Goal: Transaction & Acquisition: Purchase product/service

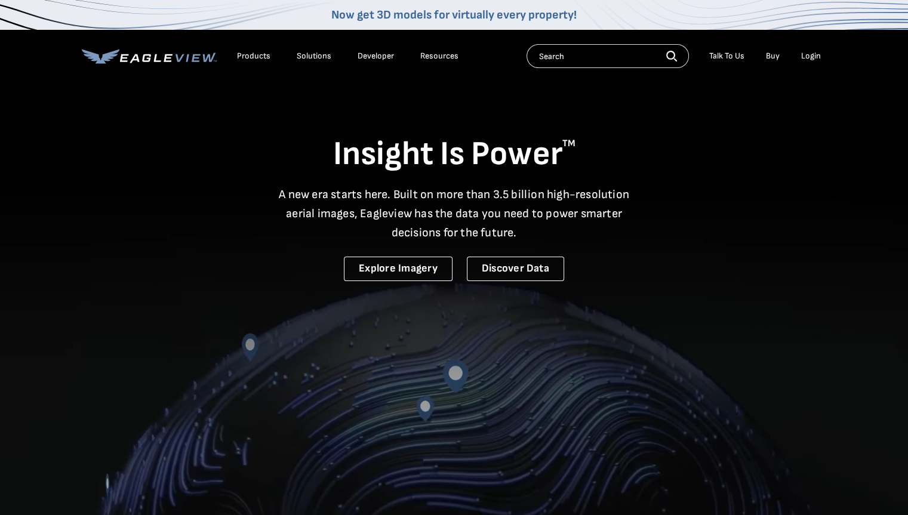
click at [805, 53] on div "Login" at bounding box center [811, 56] width 20 height 11
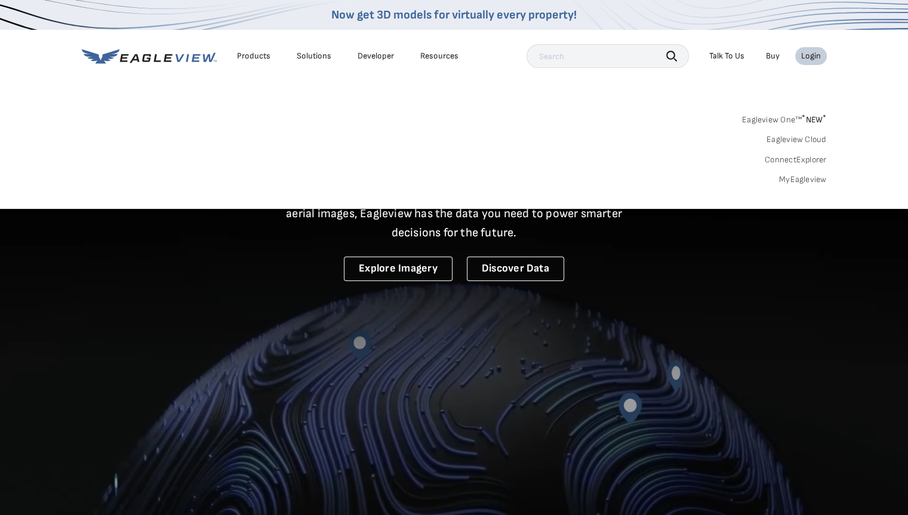
click at [807, 177] on link "MyEagleview" at bounding box center [803, 179] width 48 height 11
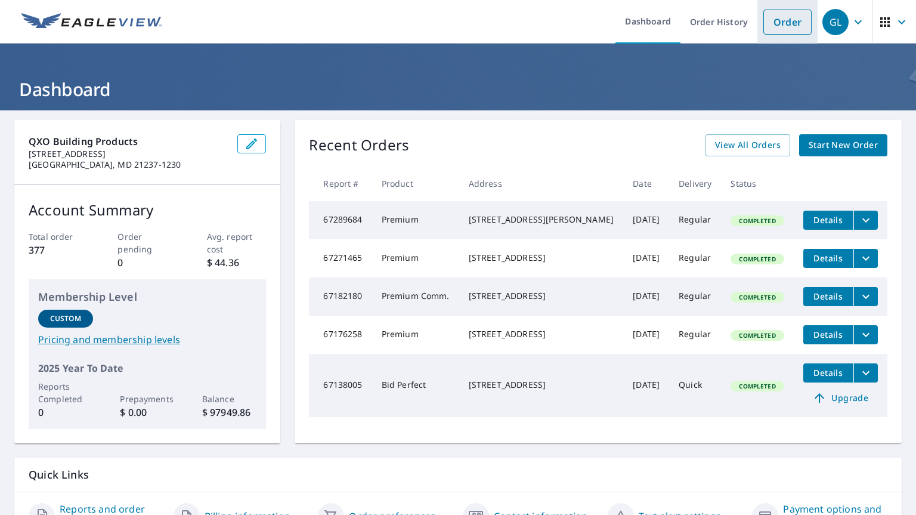
click at [776, 21] on link "Order" at bounding box center [788, 22] width 48 height 25
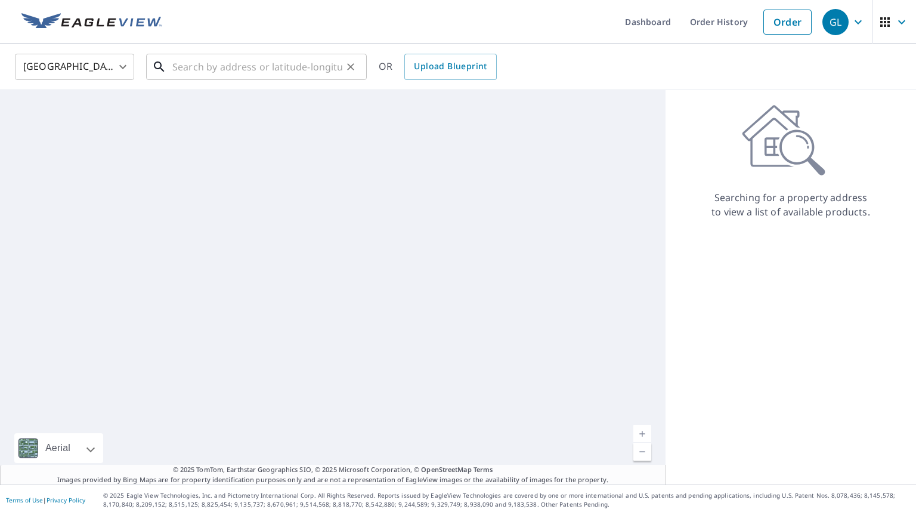
click at [283, 66] on input "text" at bounding box center [257, 66] width 170 height 33
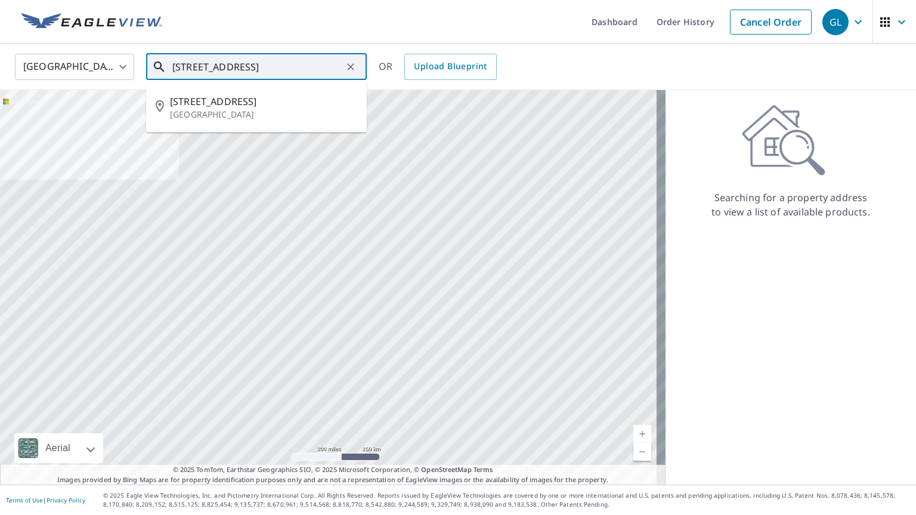
click at [198, 115] on p "[GEOGRAPHIC_DATA]" at bounding box center [263, 115] width 187 height 12
type input "[STREET_ADDRESS]"
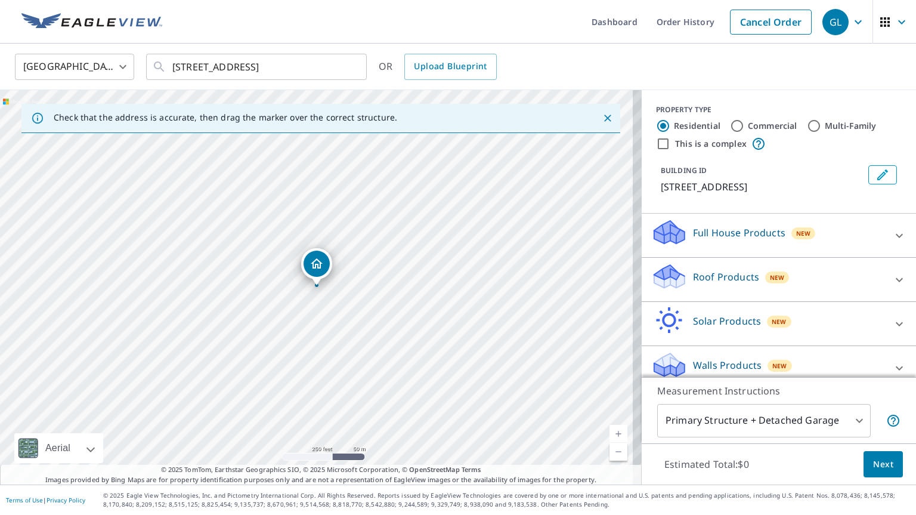
click at [702, 284] on p "Roof Products" at bounding box center [726, 277] width 66 height 14
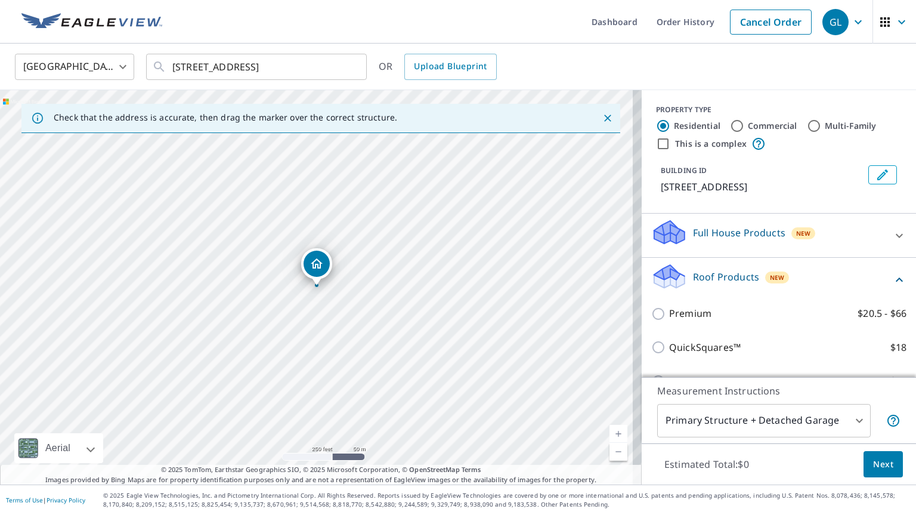
click at [652, 354] on input "QuickSquares™ $18" at bounding box center [661, 347] width 18 height 14
checkbox input "true"
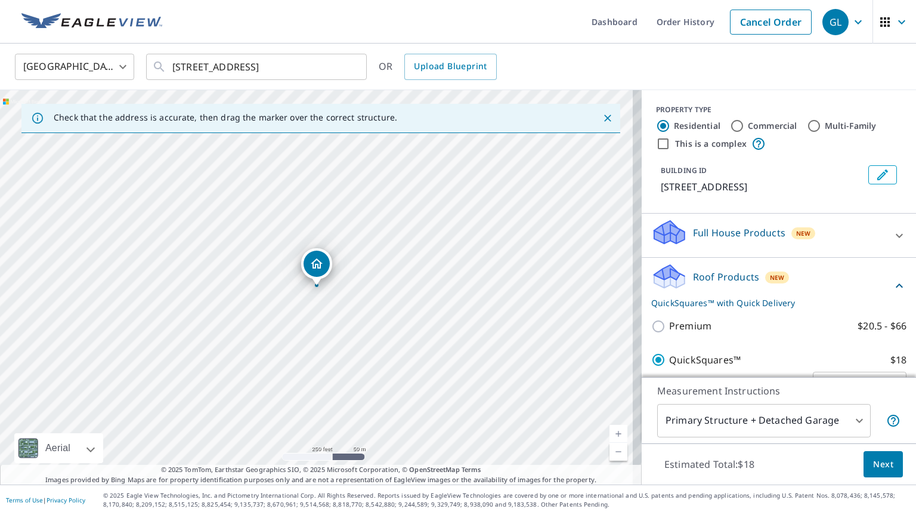
click at [874, 460] on span "Next" at bounding box center [884, 464] width 20 height 15
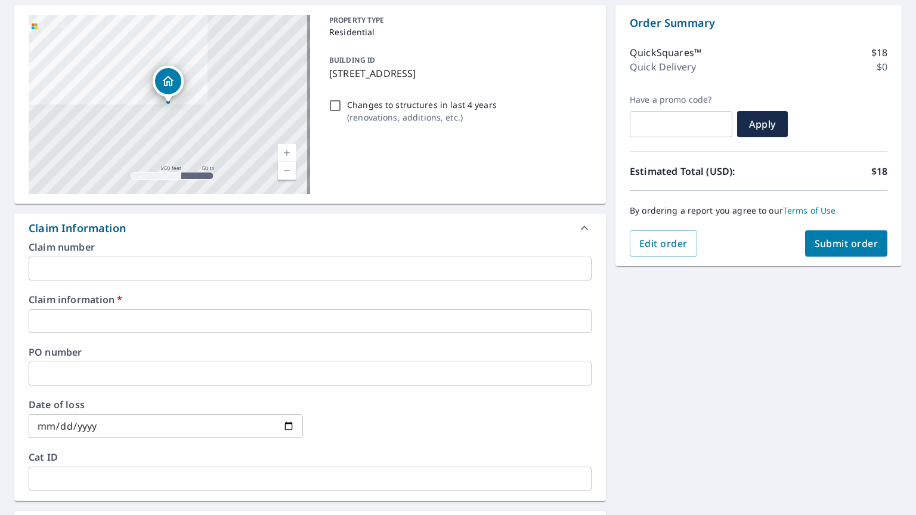
scroll to position [153, 0]
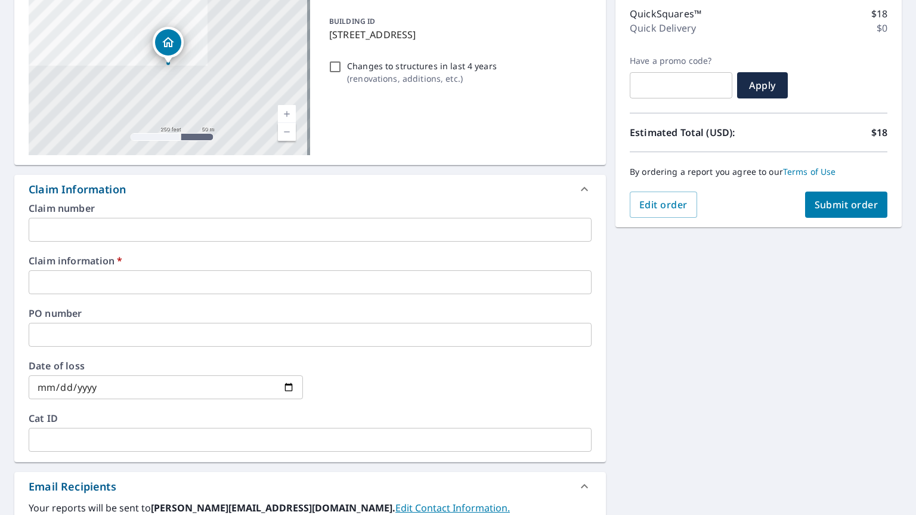
click at [220, 279] on input "text" at bounding box center [310, 282] width 563 height 24
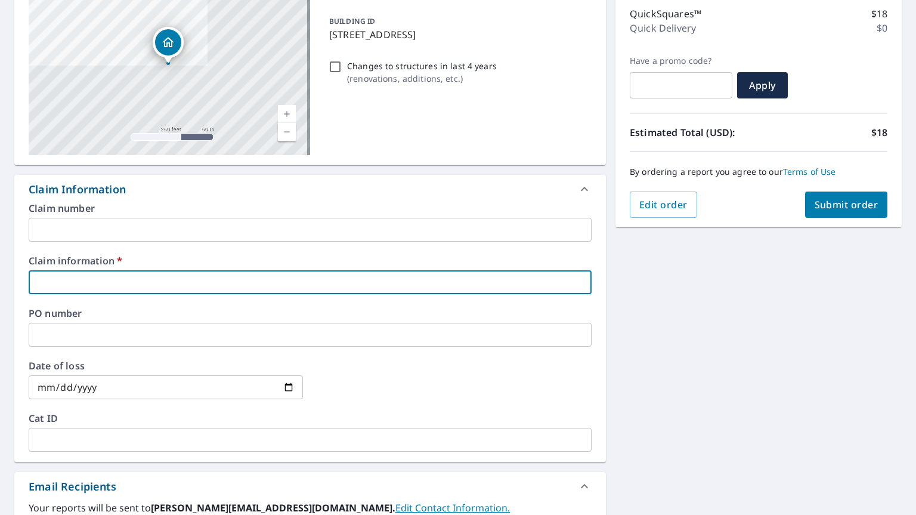
type input "roofing unlimited"
click at [832, 201] on span "Submit order" at bounding box center [847, 204] width 64 height 13
checkbox input "true"
